Goal: Task Accomplishment & Management: Manage account settings

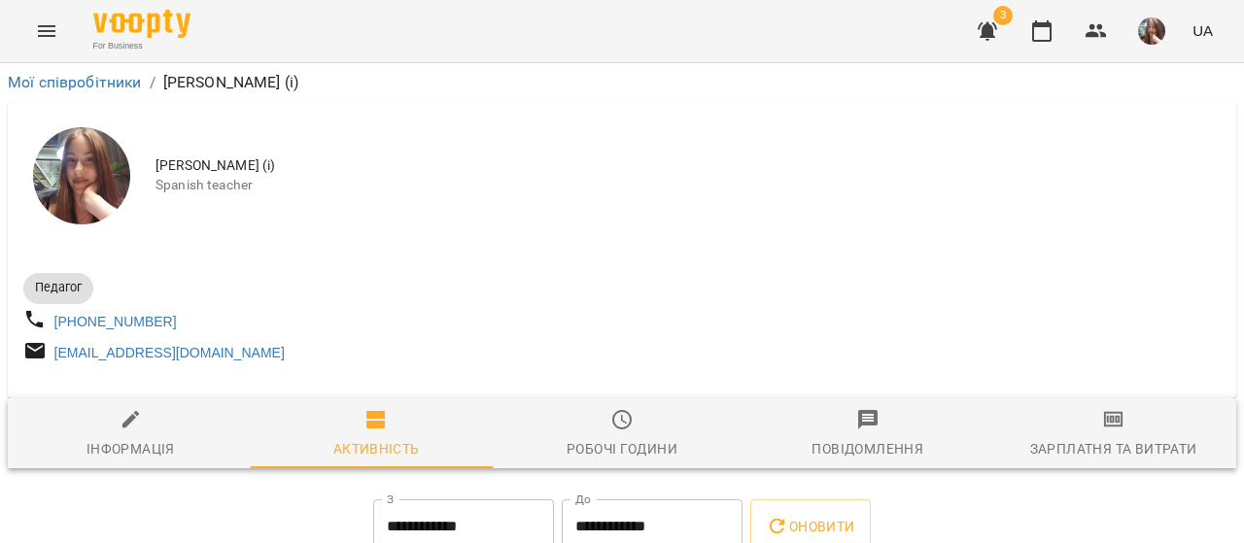
scroll to position [312, 0]
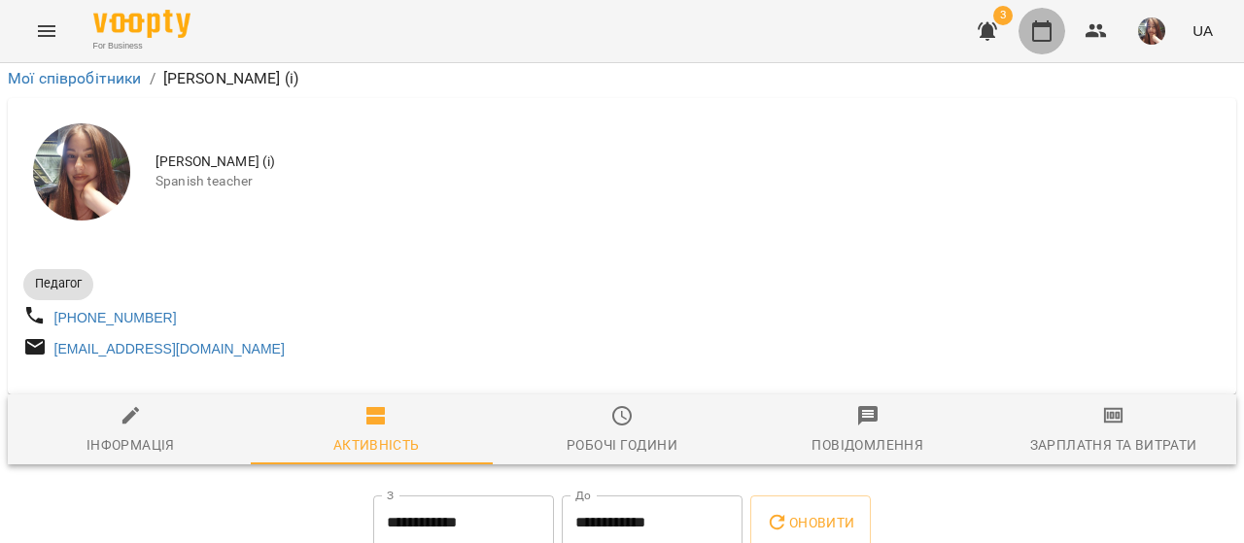
click at [1032, 31] on icon "button" at bounding box center [1042, 30] width 23 height 23
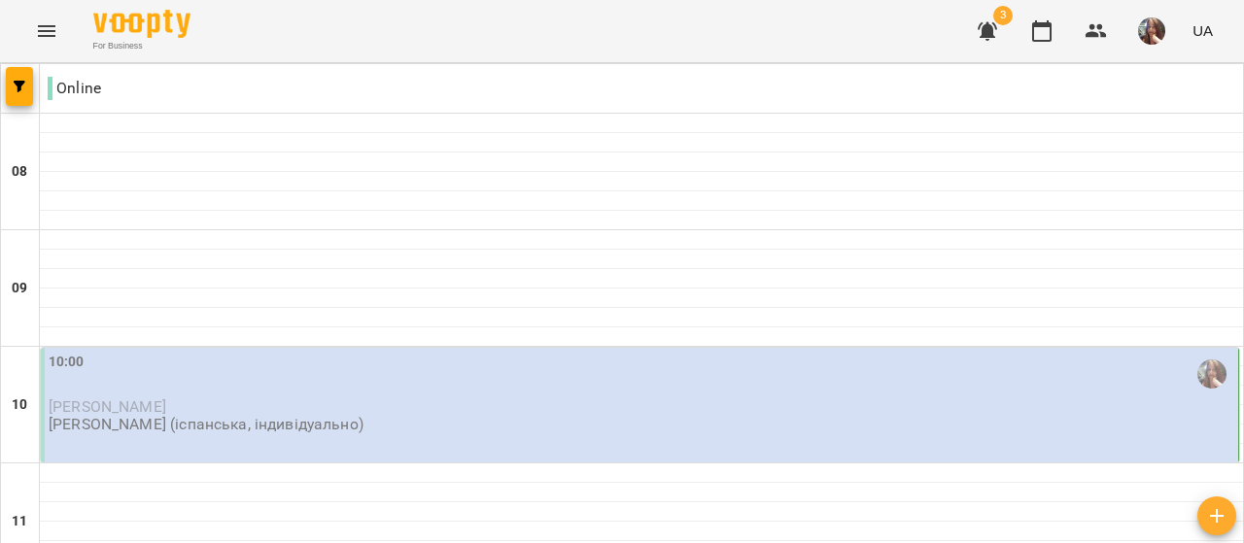
scroll to position [194, 0]
click at [237, 416] on p "[PERSON_NAME] (іспанська, індивідуально)" at bounding box center [206, 424] width 315 height 17
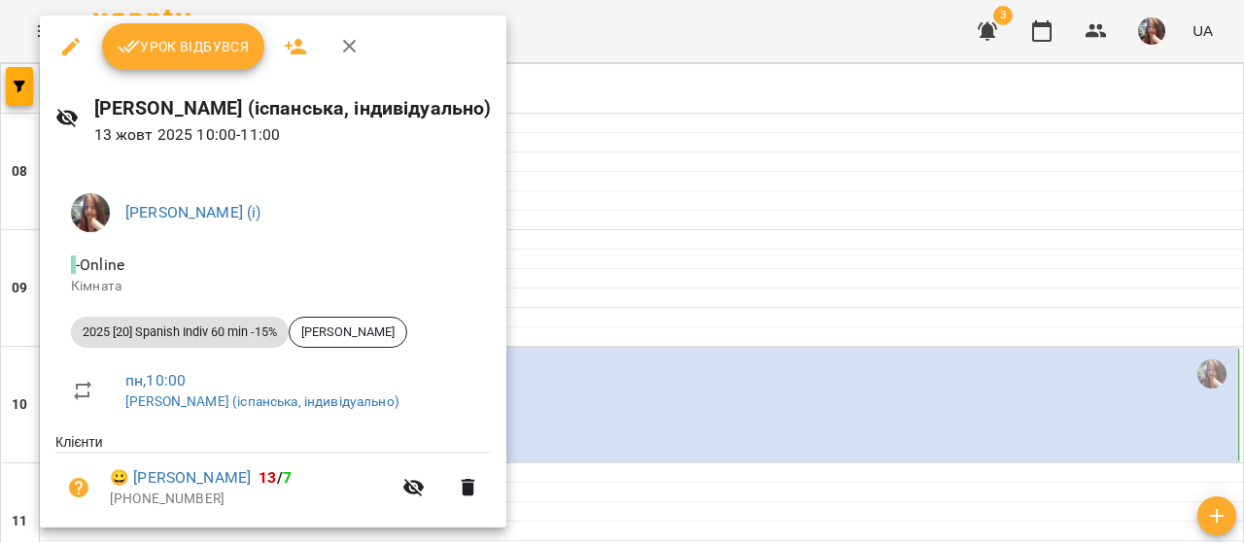
click at [185, 45] on span "Урок відбувся" at bounding box center [184, 46] width 132 height 23
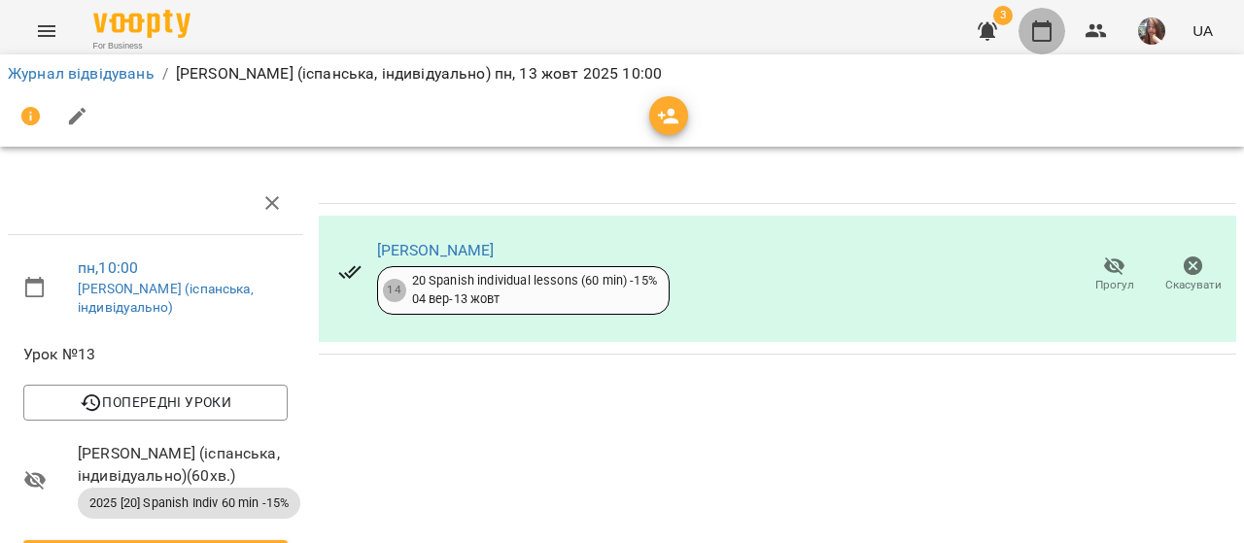
click at [1038, 22] on icon "button" at bounding box center [1042, 30] width 19 height 21
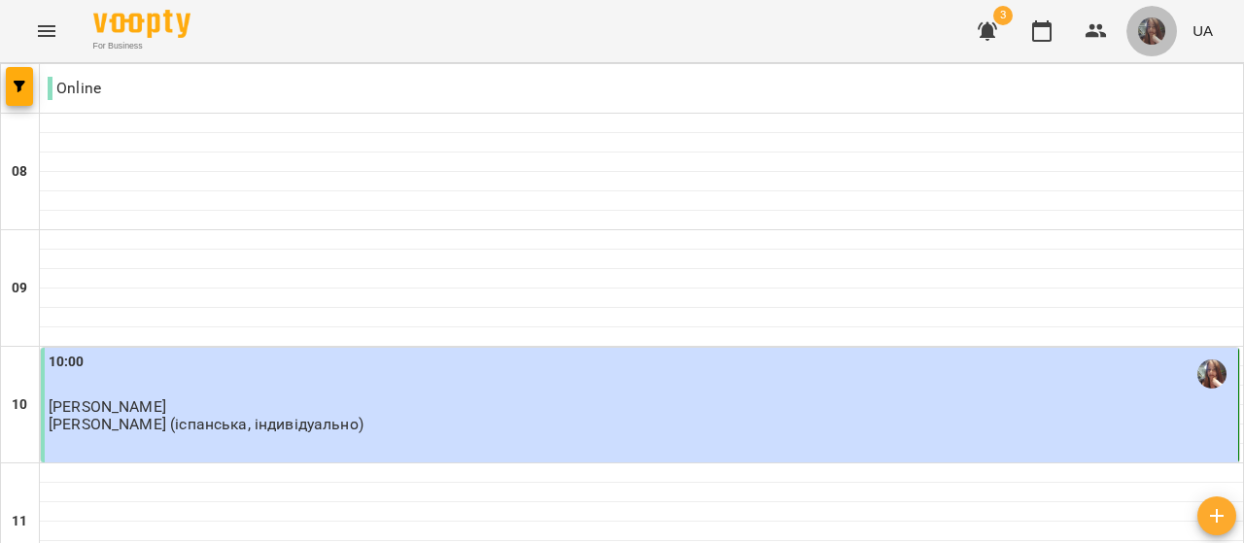
click at [1160, 26] on img "button" at bounding box center [1152, 31] width 27 height 27
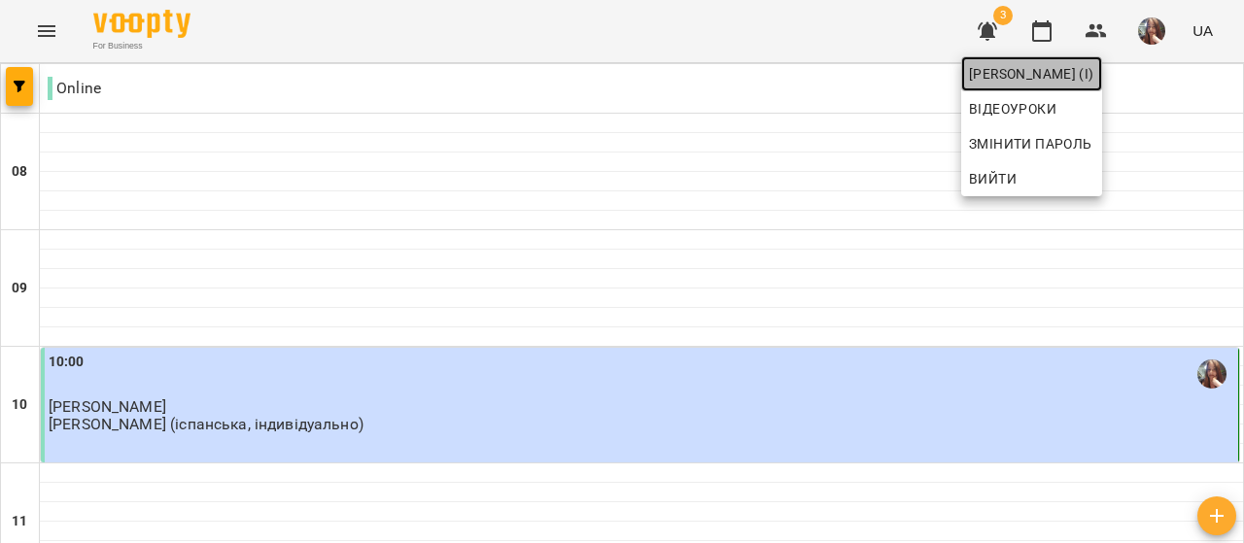
click at [1095, 62] on span "[PERSON_NAME] (і)" at bounding box center [1031, 73] width 125 height 23
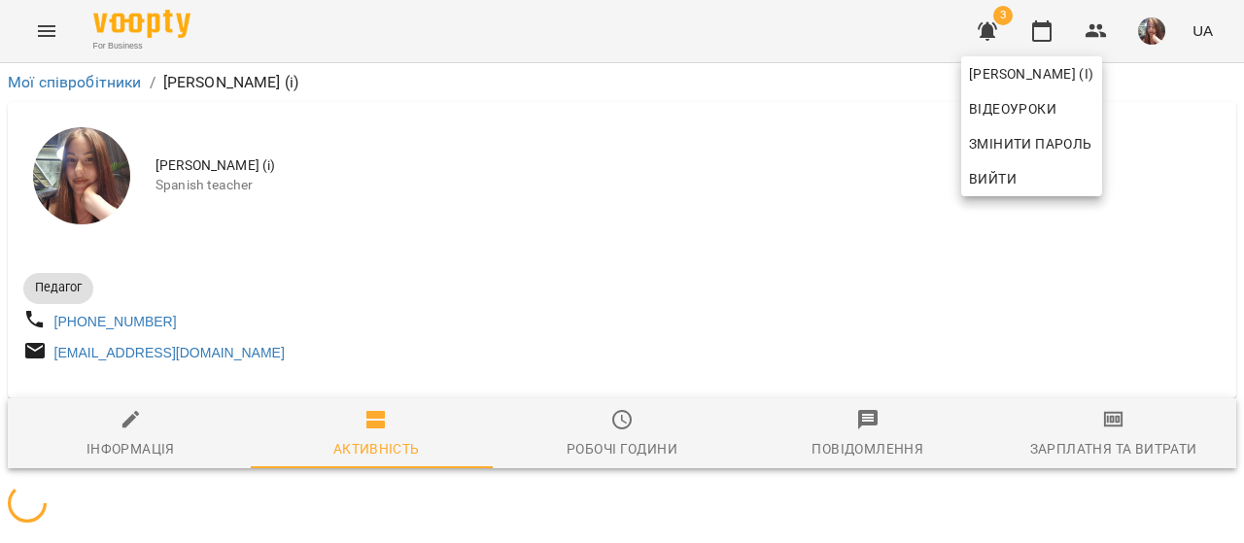
click at [636, 232] on div at bounding box center [622, 271] width 1244 height 543
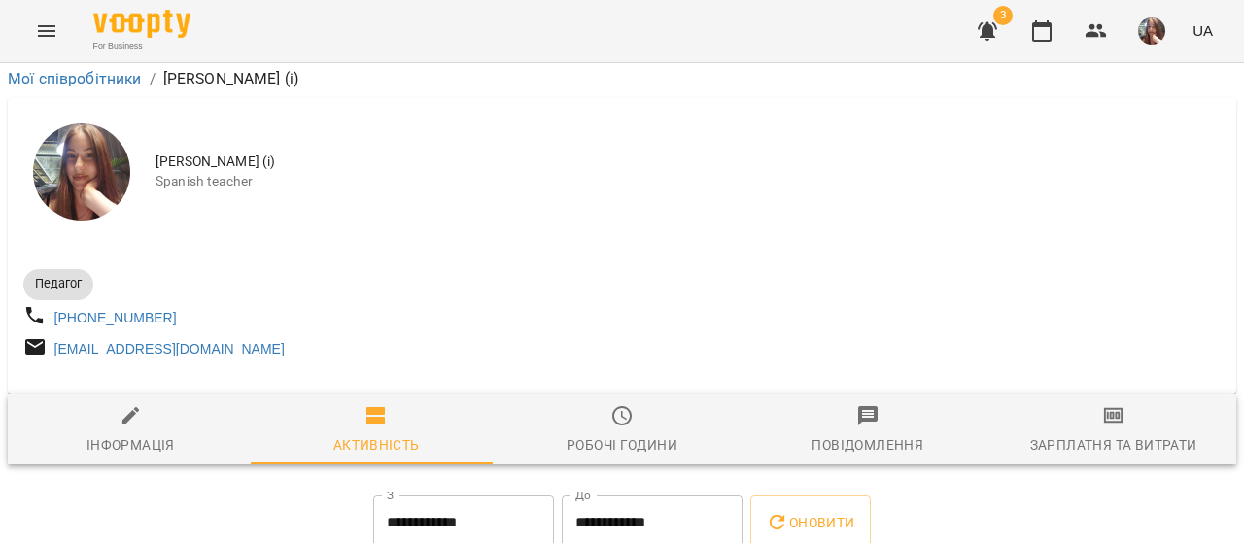
scroll to position [292, 0]
click at [1038, 38] on icon "button" at bounding box center [1042, 30] width 23 height 23
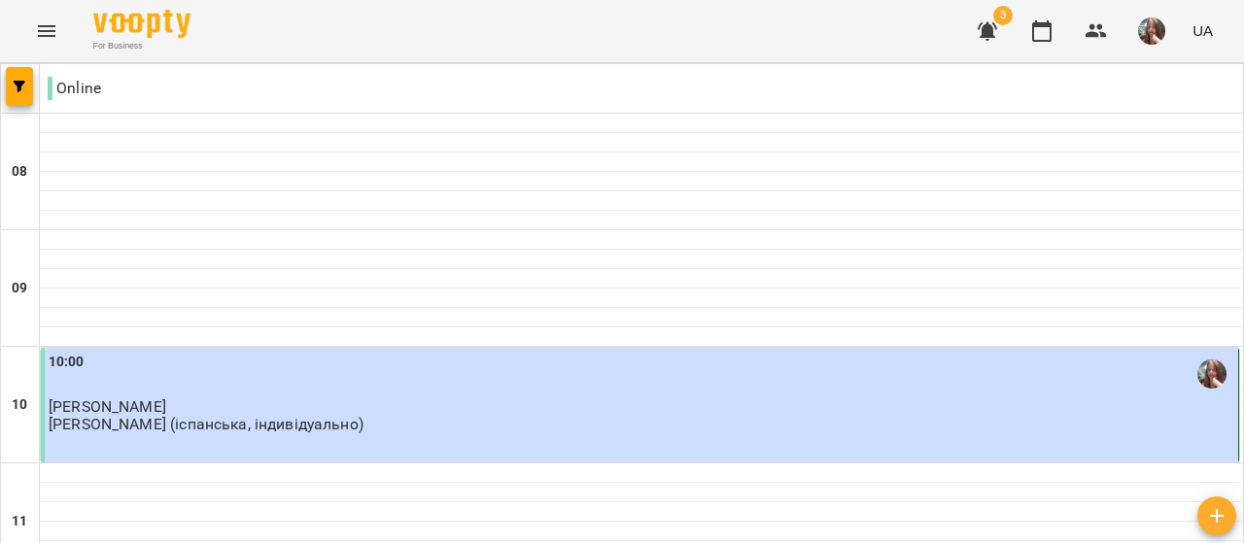
scroll to position [1069, 0]
